Goal: Check status: Check status

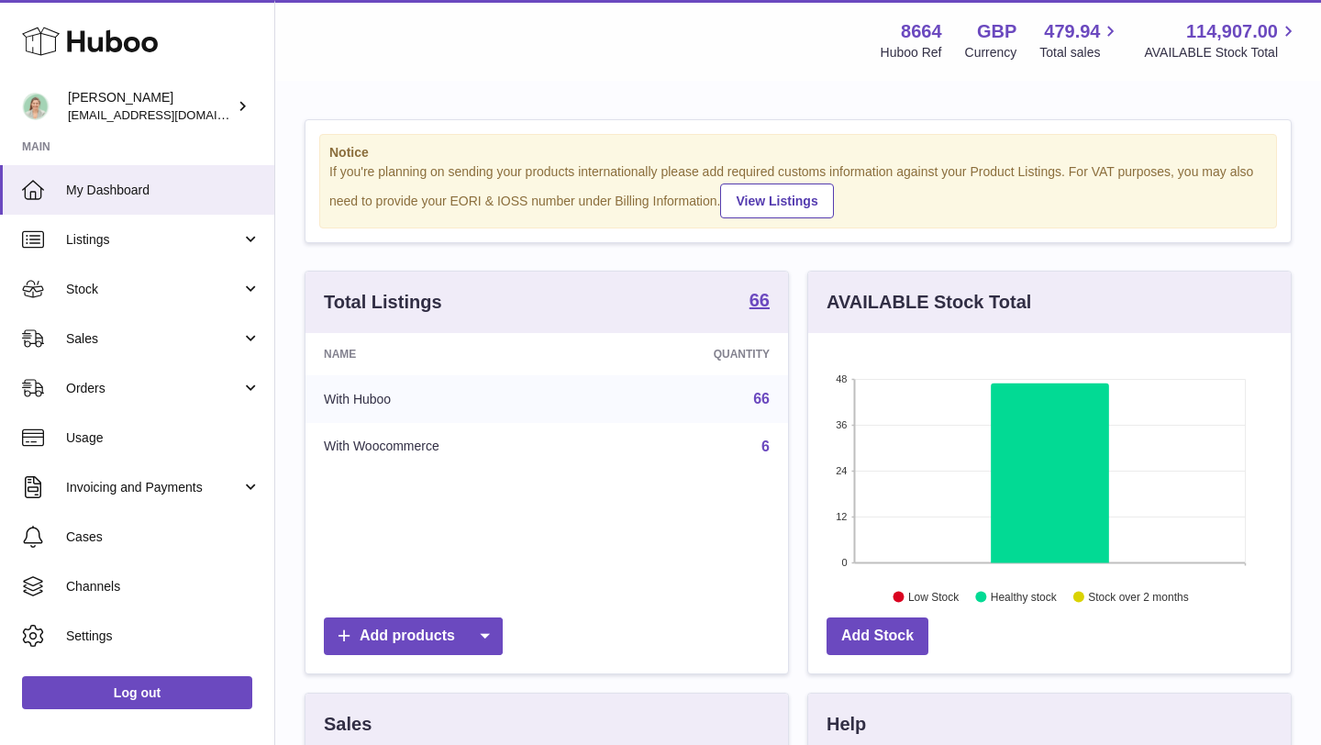
scroll to position [286, 482]
click at [82, 41] on use at bounding box center [90, 42] width 136 height 28
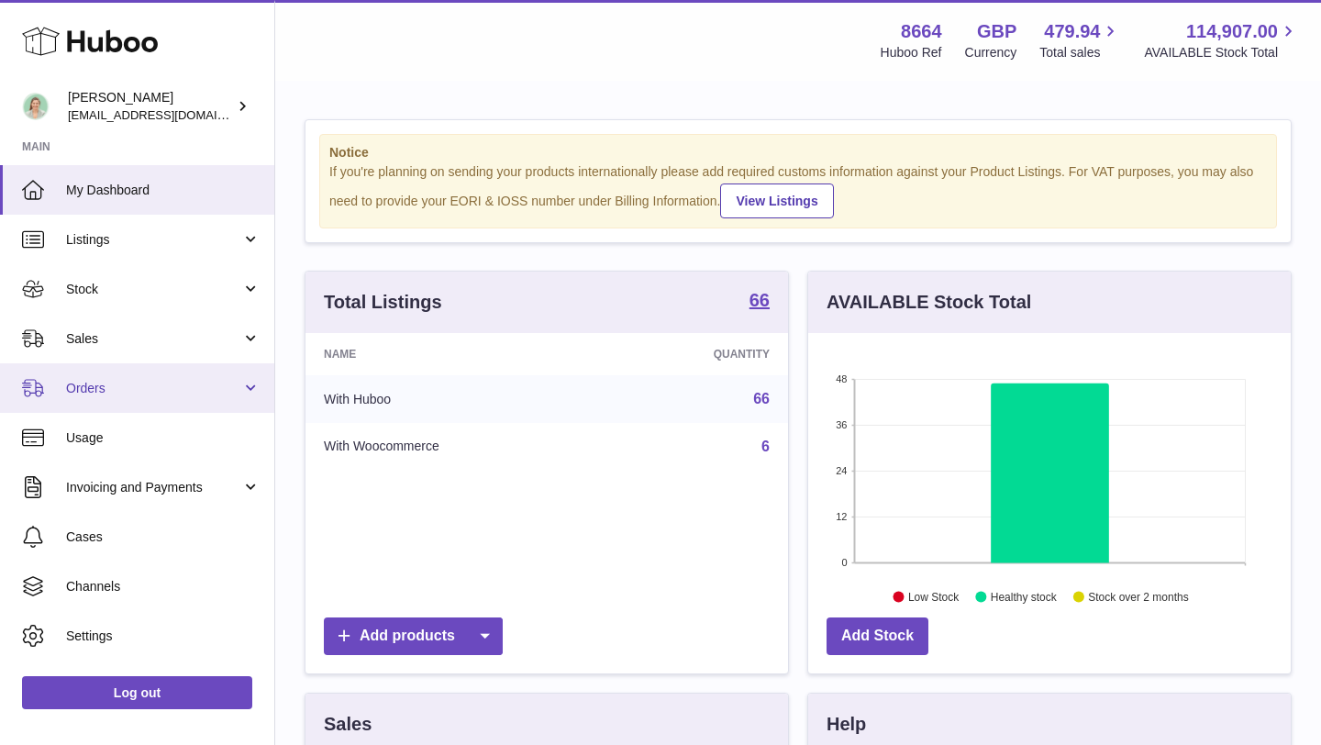
click at [135, 382] on span "Orders" at bounding box center [153, 388] width 175 height 17
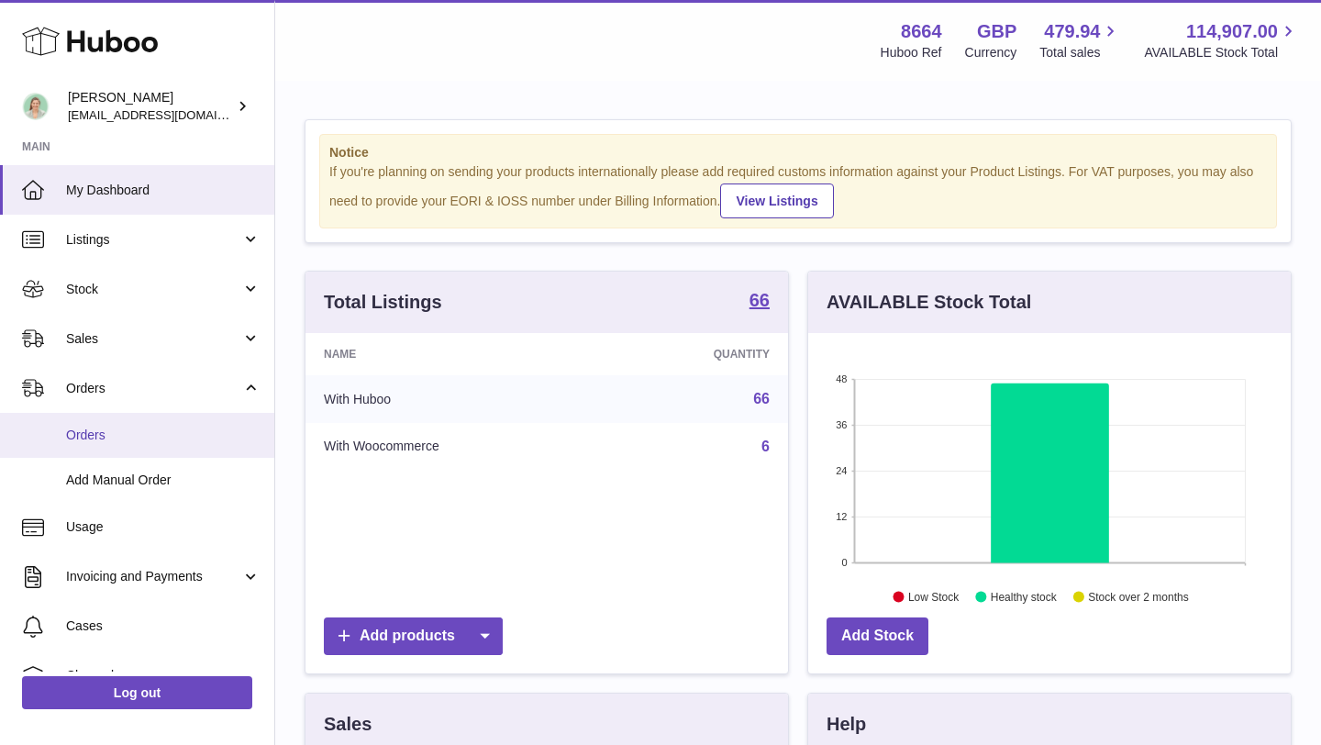
click at [92, 432] on span "Orders" at bounding box center [163, 434] width 194 height 17
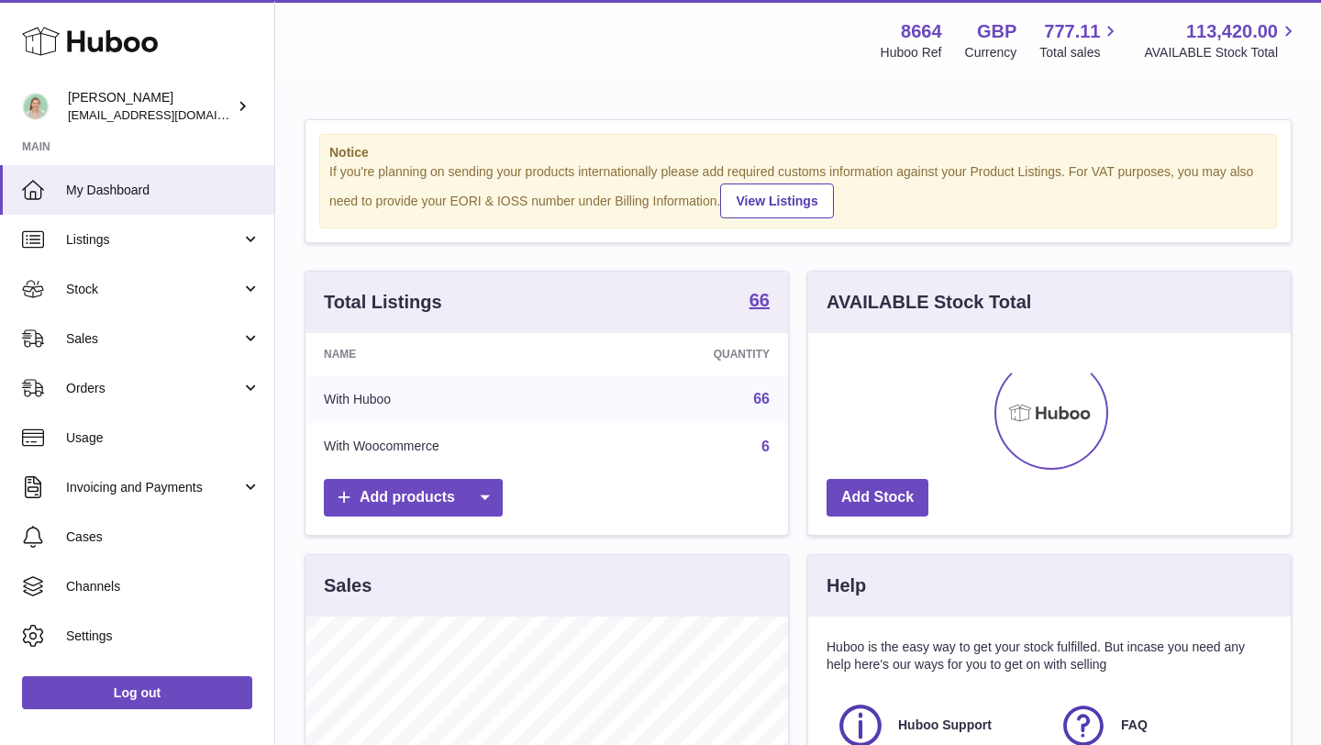
scroll to position [286, 482]
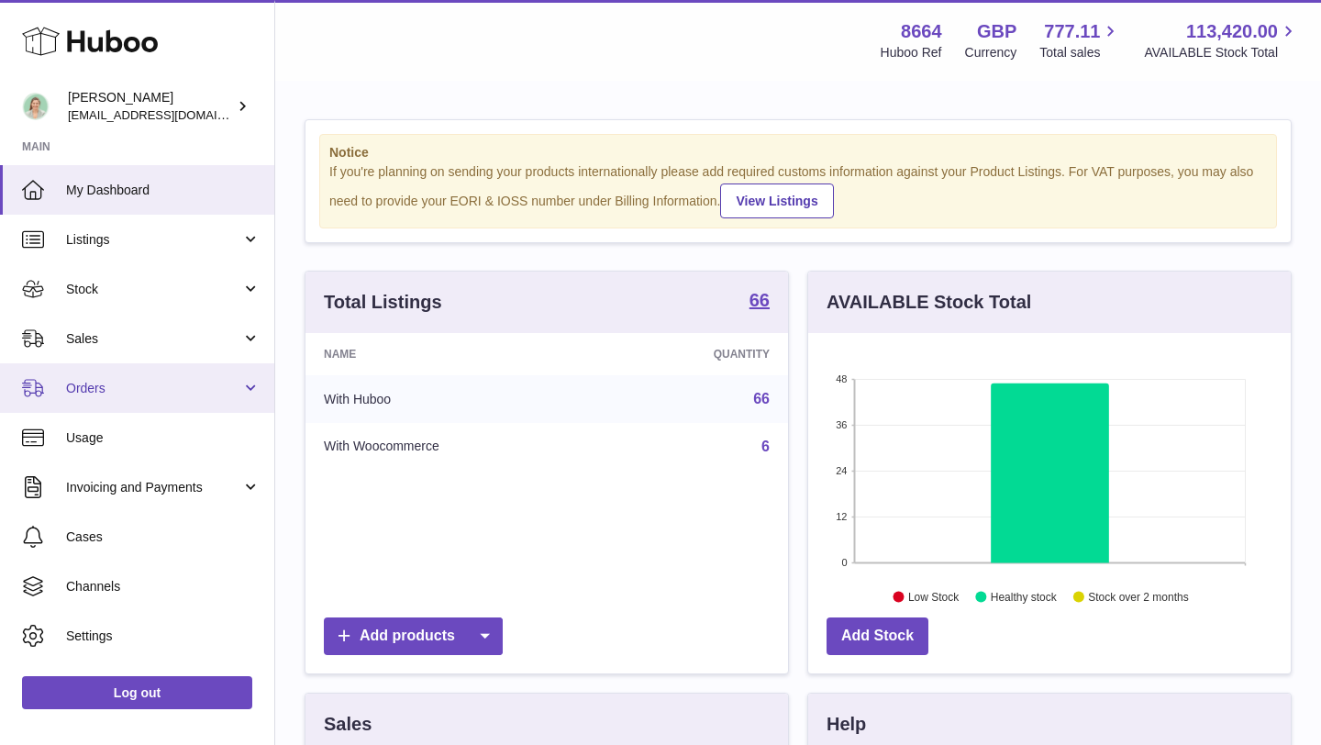
click at [150, 401] on link "Orders" at bounding box center [137, 388] width 274 height 50
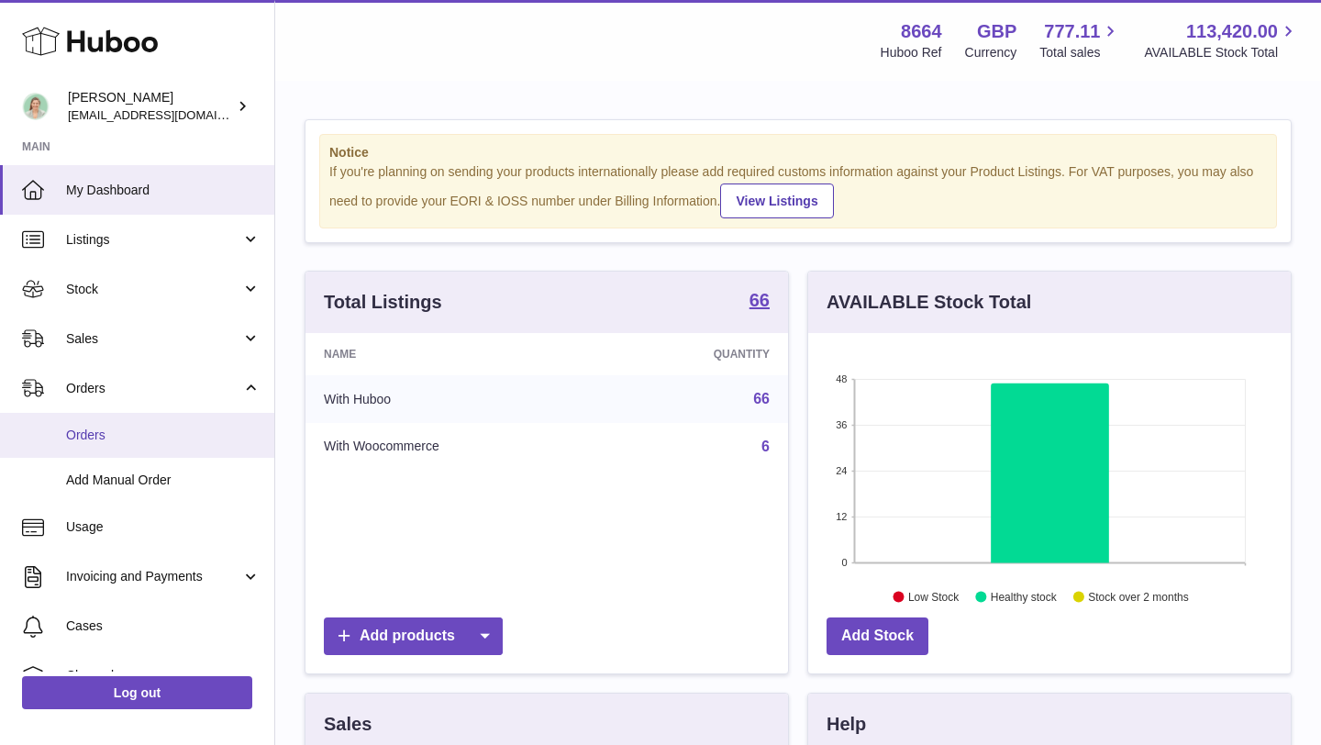
click at [91, 436] on span "Orders" at bounding box center [163, 434] width 194 height 17
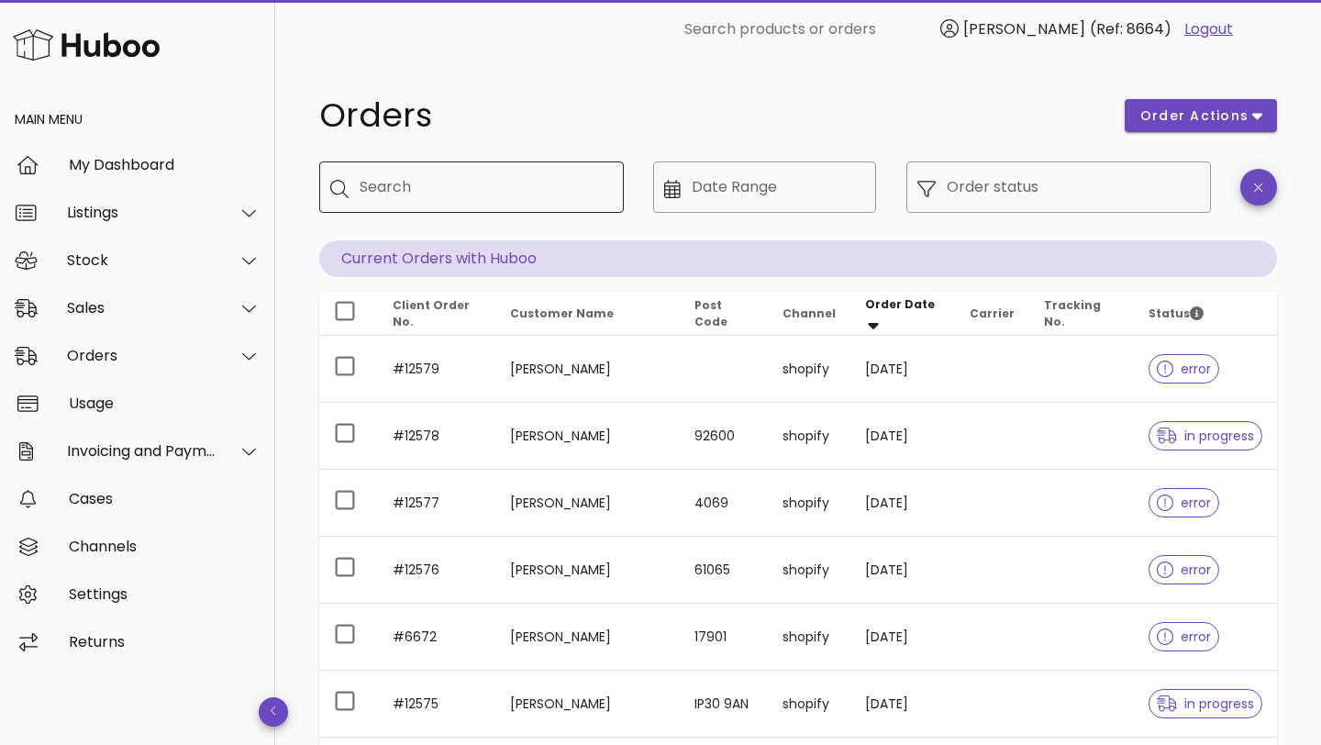
click at [536, 189] on input "Search" at bounding box center [484, 186] width 249 height 29
type input "********"
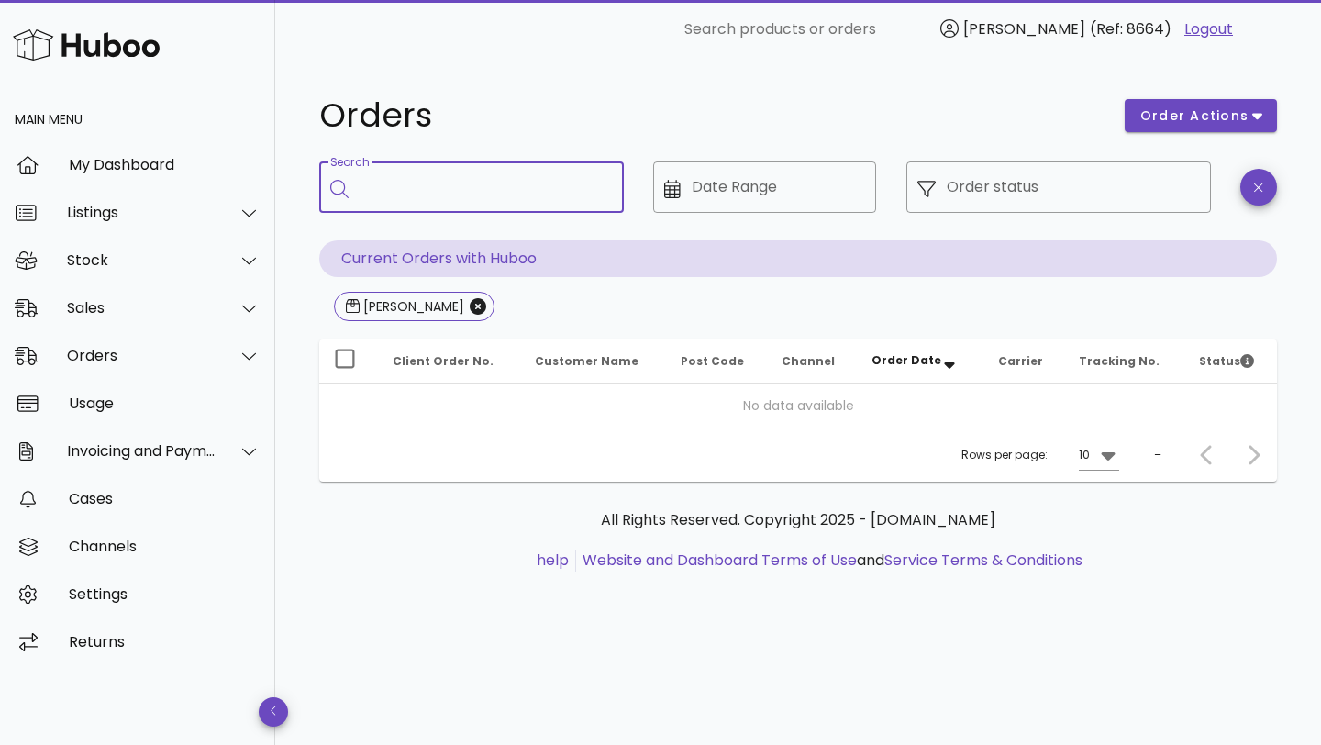
click at [494, 168] on div "Search" at bounding box center [484, 186] width 249 height 51
type input "********"
click at [470, 304] on icon "Close" at bounding box center [478, 306] width 17 height 17
